Goal: Check status: Check status

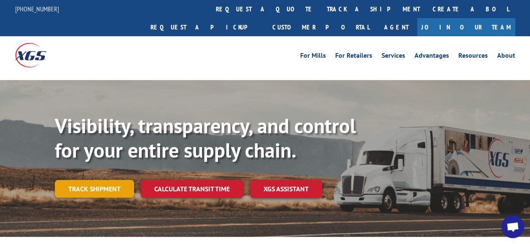
click at [115, 198] on link "Track shipment" at bounding box center [94, 189] width 79 height 18
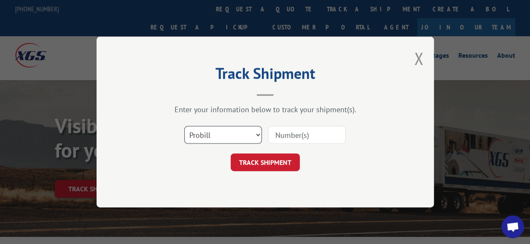
click at [251, 136] on select "Select category... Probill BOL PO" at bounding box center [223, 135] width 78 height 18
select select "po"
click at [184, 127] on select "Select category... Probill BOL PO" at bounding box center [223, 135] width 78 height 18
click at [287, 134] on input at bounding box center [307, 135] width 78 height 18
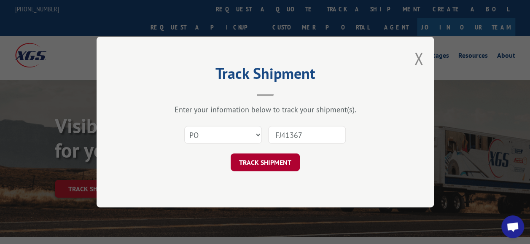
type input "FJ41367"
click at [274, 167] on button "TRACK SHIPMENT" at bounding box center [265, 163] width 69 height 18
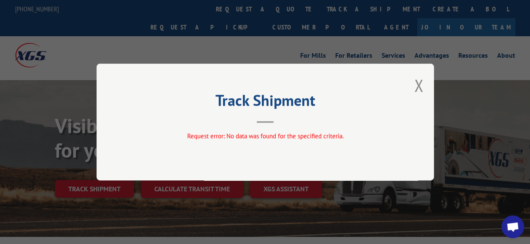
drag, startPoint x: 216, startPoint y: 51, endPoint x: 355, endPoint y: 97, distance: 146.6
click at [216, 51] on div "Track Shipment Request error: No data was found for the specified criteria." at bounding box center [265, 122] width 530 height 244
